Goal: Check status: Check status

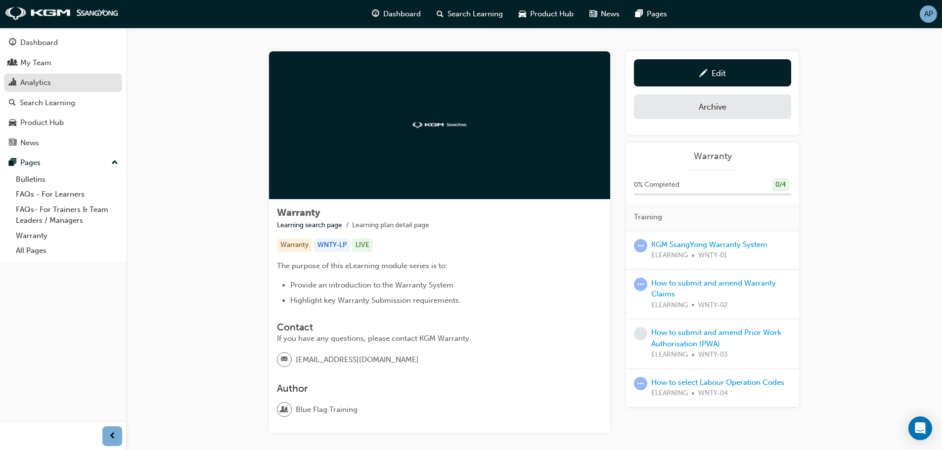
click at [42, 80] on div "Analytics" at bounding box center [35, 82] width 31 height 11
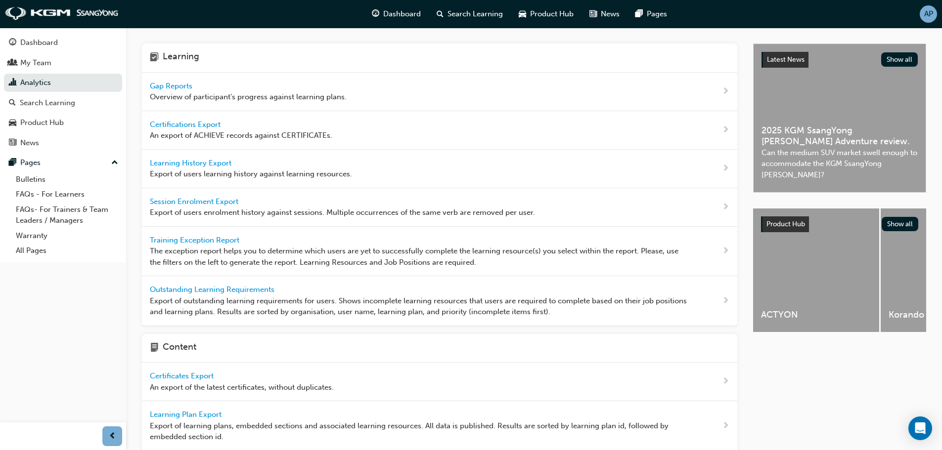
click at [211, 94] on span "Overview of participant's progress against learning plans." at bounding box center [248, 96] width 197 height 11
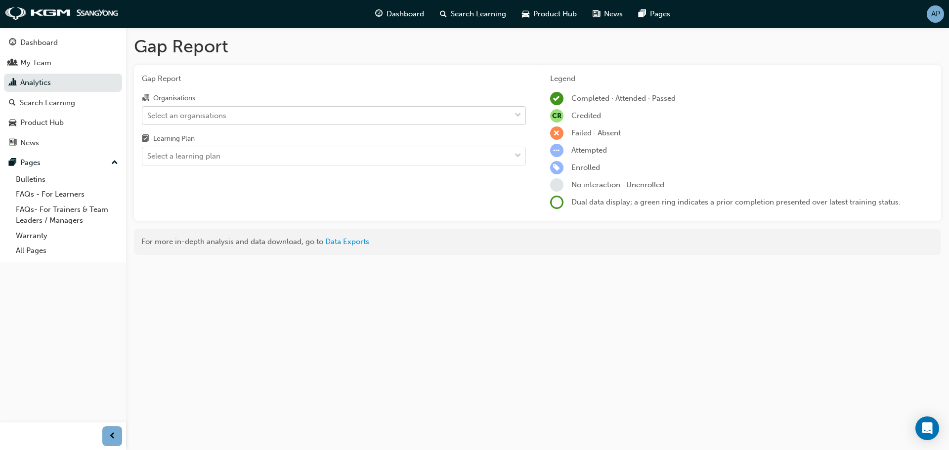
click at [217, 113] on div "Select an organisations" at bounding box center [186, 115] width 79 height 11
click at [148, 113] on input "Organisations Select an organisations" at bounding box center [147, 115] width 1 height 8
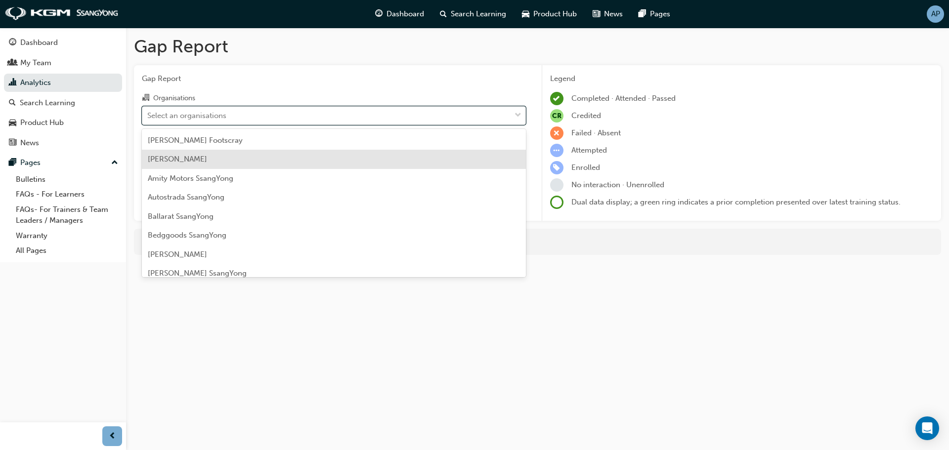
click at [206, 164] on div "[PERSON_NAME]" at bounding box center [334, 159] width 384 height 19
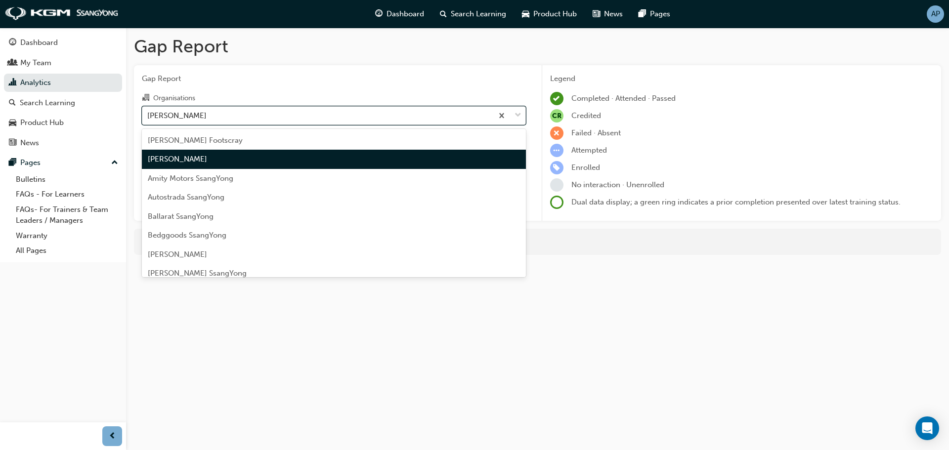
click at [199, 115] on div "[PERSON_NAME]" at bounding box center [176, 115] width 59 height 11
click at [148, 115] on input "Organisations option [PERSON_NAME], selected. option [PERSON_NAME] focused, 2 o…" at bounding box center [147, 115] width 1 height 8
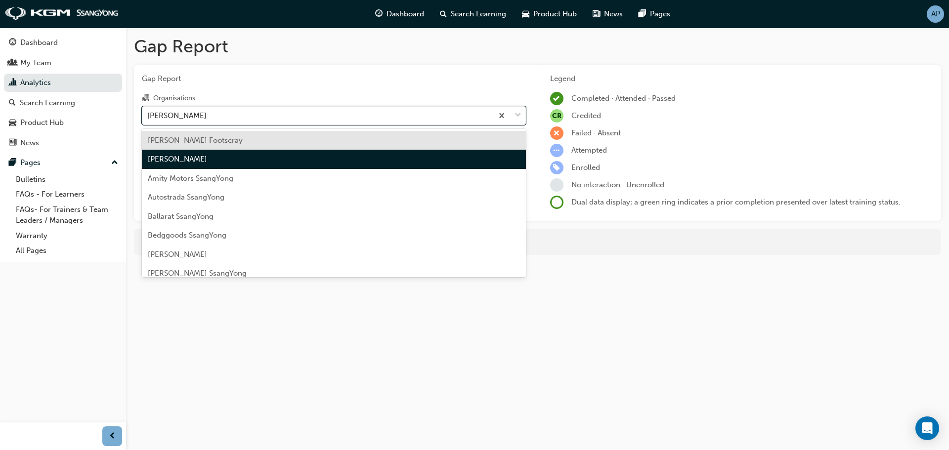
click at [195, 139] on span "[PERSON_NAME] Footscray" at bounding box center [195, 140] width 95 height 9
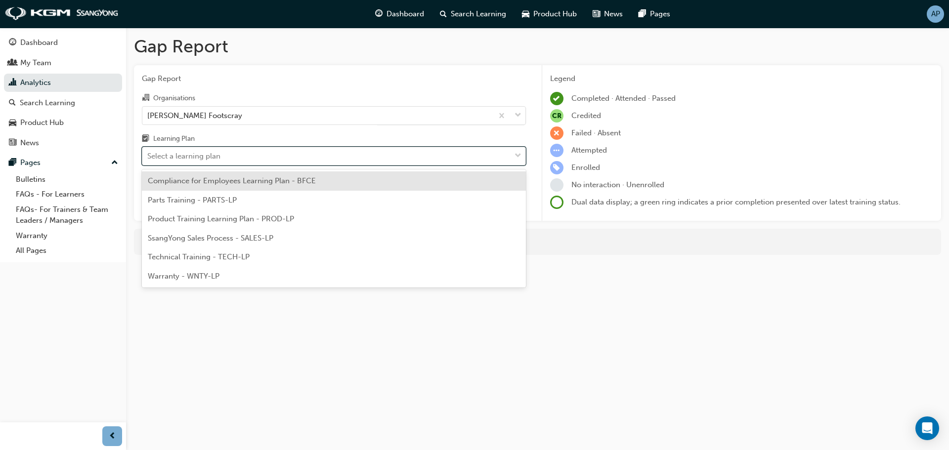
click at [198, 153] on div "Select a learning plan" at bounding box center [183, 156] width 73 height 11
click at [148, 153] on input "Learning Plan option Compliance for Employees Learning Plan - BFCE focused, 1 o…" at bounding box center [147, 156] width 1 height 8
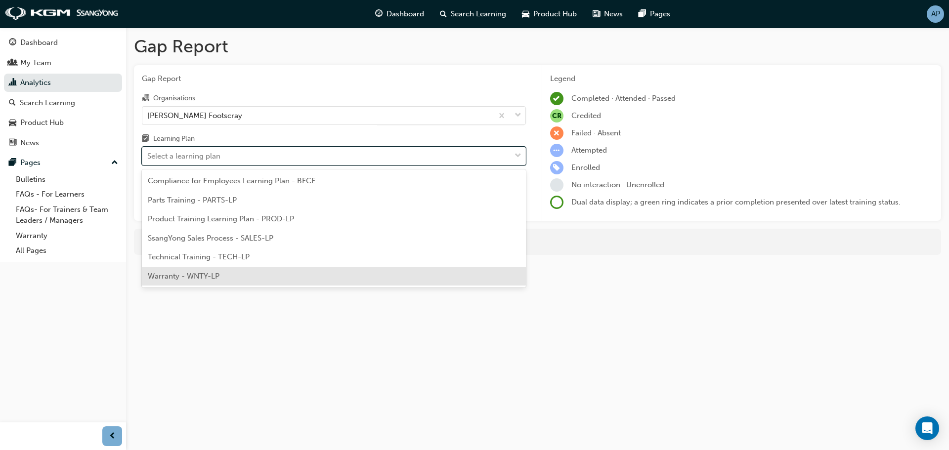
click at [189, 281] on div "Warranty - WNTY-LP" at bounding box center [334, 276] width 384 height 19
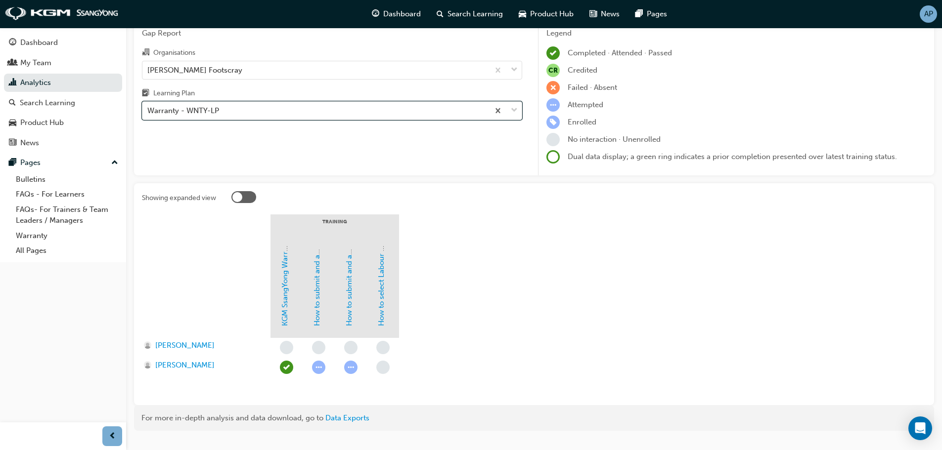
scroll to position [67, 0]
